Goal: Information Seeking & Learning: Learn about a topic

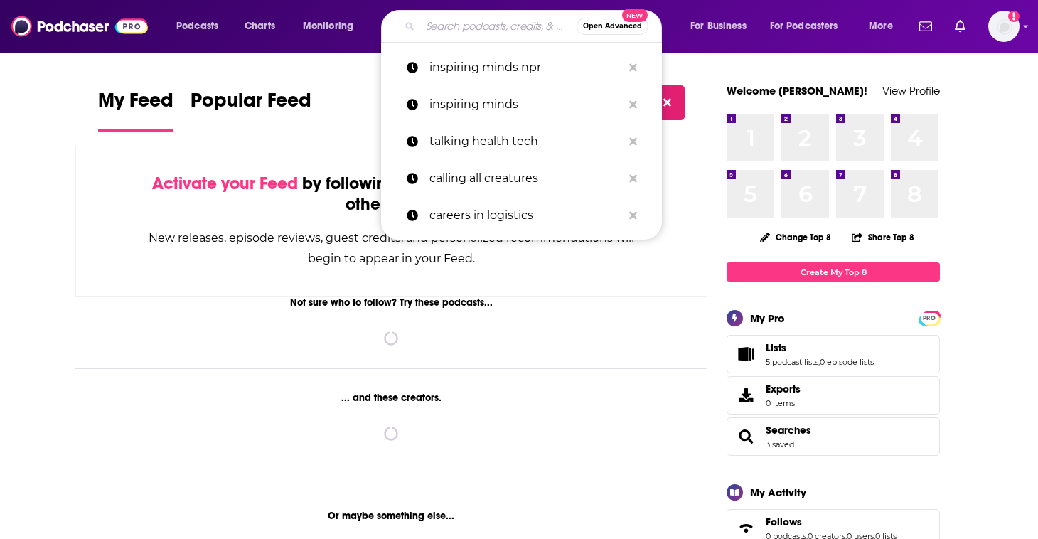
click at [471, 26] on input "Search podcasts, credits, & more..." at bounding box center [498, 26] width 156 height 23
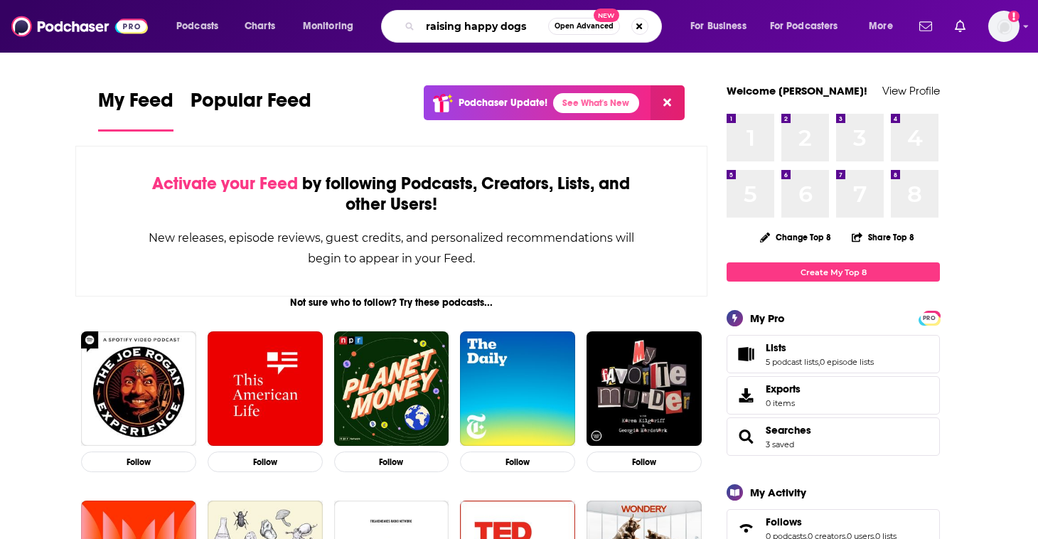
type input "raising happy dogs"
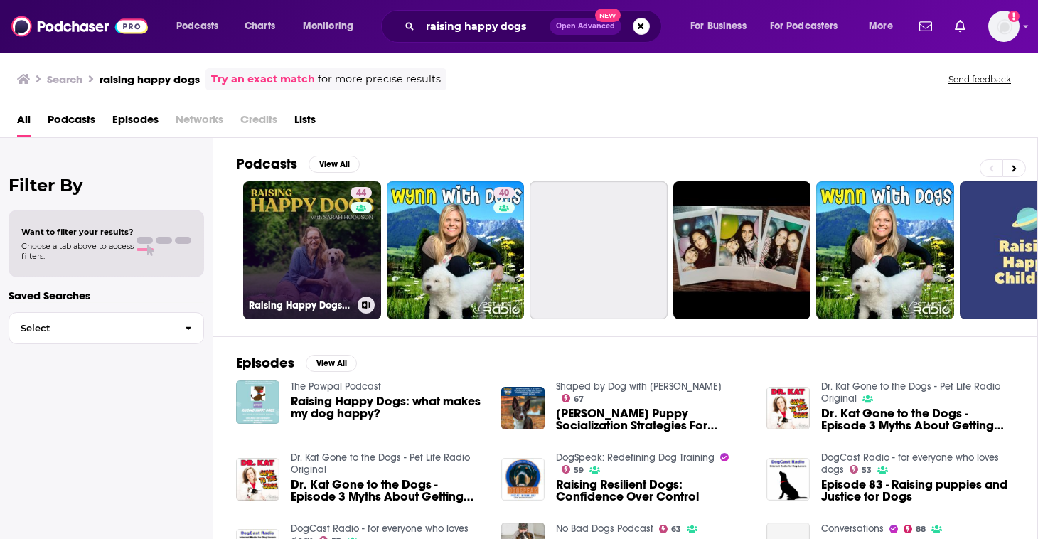
click at [306, 268] on link "44 Raising Happy Dogs with [PERSON_NAME]" at bounding box center [312, 250] width 138 height 138
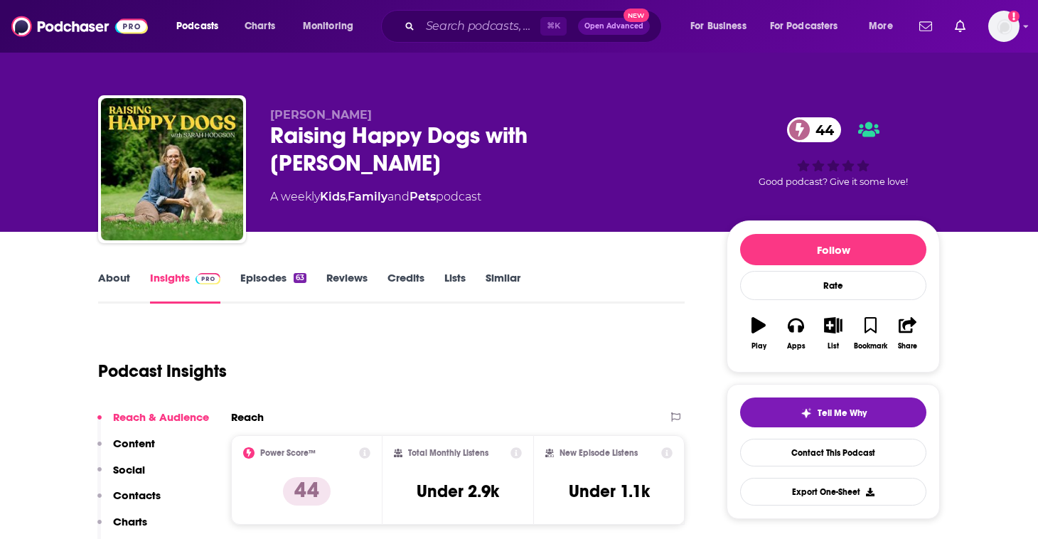
scroll to position [11, 0]
